Goal: Information Seeking & Learning: Learn about a topic

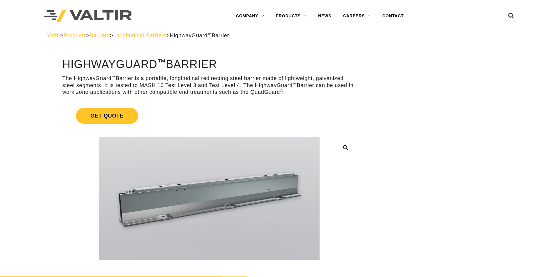
click at [154, 37] on span "Longitudinal Barriers" at bounding box center [139, 36] width 53 height 6
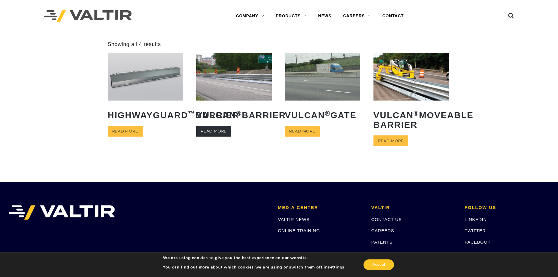
click at [220, 137] on link "Read more" at bounding box center [213, 131] width 35 height 11
click at [308, 73] on img at bounding box center [323, 76] width 76 height 47
